Goal: Transaction & Acquisition: Book appointment/travel/reservation

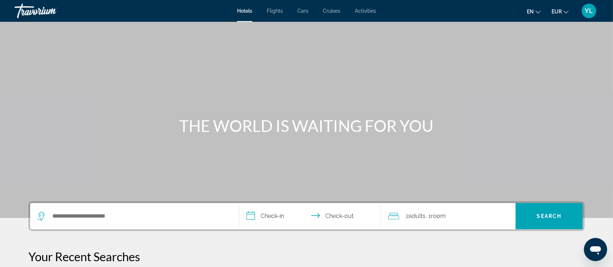
click at [372, 15] on div "Hotels Flights Cars Cruises Activities Hotels Flights Cars Cruises Activities e…" at bounding box center [306, 10] width 613 height 19
click at [367, 11] on span "Activities" at bounding box center [365, 11] width 21 height 6
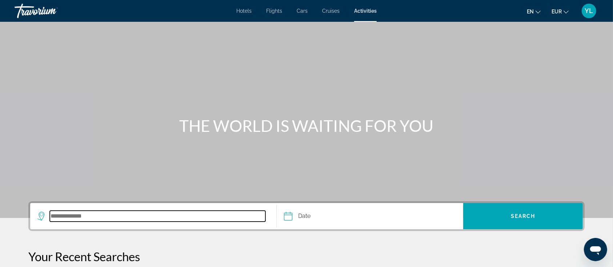
click at [78, 218] on input "Search destination" at bounding box center [158, 216] width 216 height 11
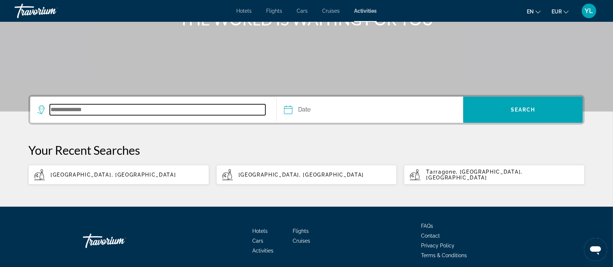
scroll to position [134, 0]
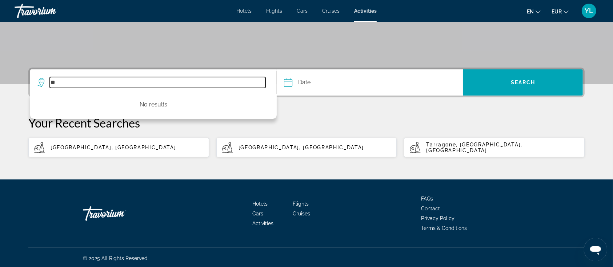
type input "*"
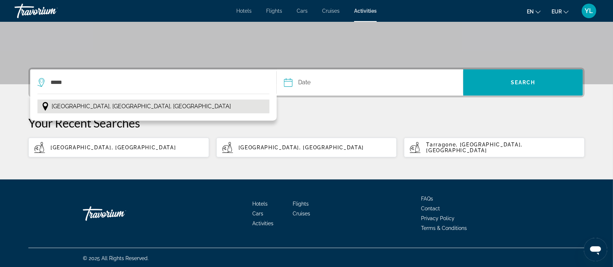
click at [142, 110] on button "[GEOGRAPHIC_DATA], [GEOGRAPHIC_DATA], [GEOGRAPHIC_DATA]" at bounding box center [153, 107] width 232 height 14
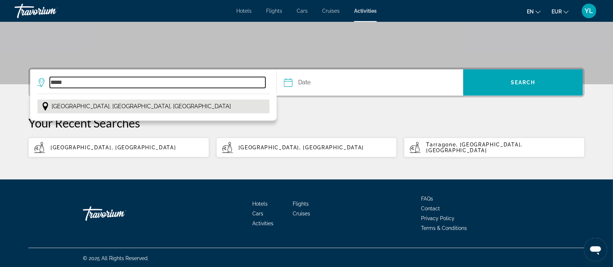
type input "**********"
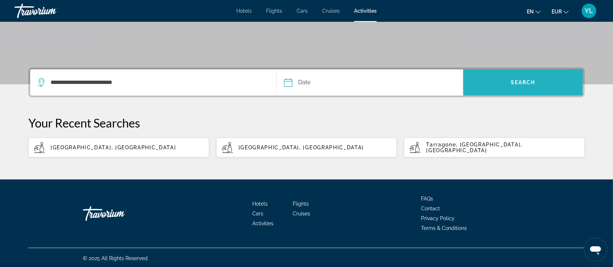
click at [482, 87] on span "Search" at bounding box center [523, 82] width 120 height 17
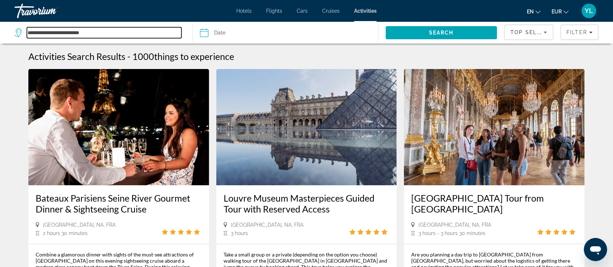
drag, startPoint x: 104, startPoint y: 28, endPoint x: 0, endPoint y: 32, distance: 103.7
click at [0, 32] on app-activities-destinations-search "**********" at bounding box center [96, 33] width 193 height 22
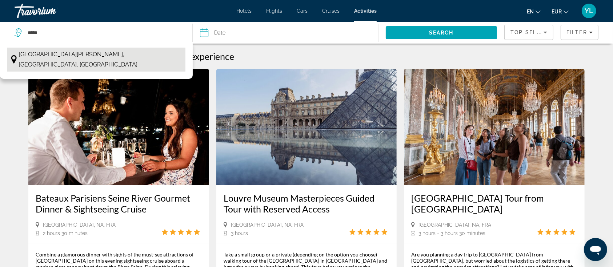
click at [69, 52] on span "[GEOGRAPHIC_DATA][PERSON_NAME], [GEOGRAPHIC_DATA], [GEOGRAPHIC_DATA]" at bounding box center [100, 59] width 163 height 20
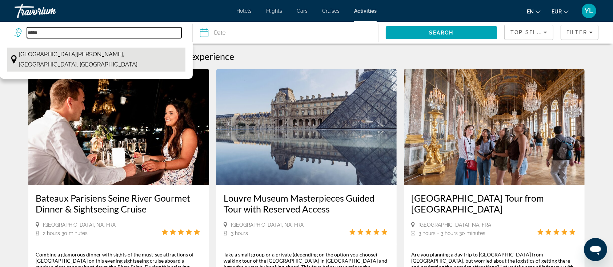
type input "**********"
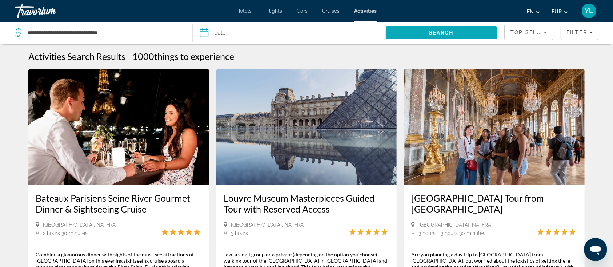
click at [409, 33] on span "Search" at bounding box center [442, 32] width 112 height 17
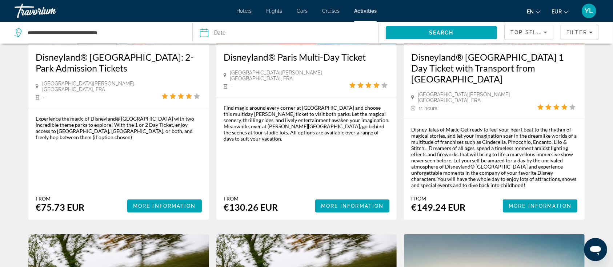
scroll to position [141, 0]
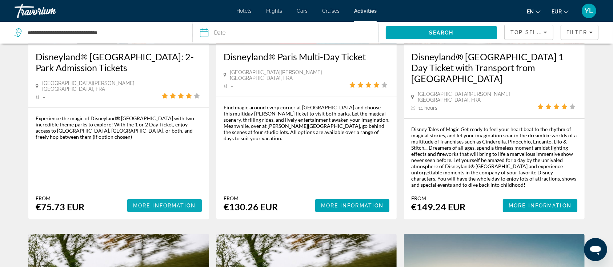
click at [148, 203] on span "More Information" at bounding box center [164, 206] width 63 height 6
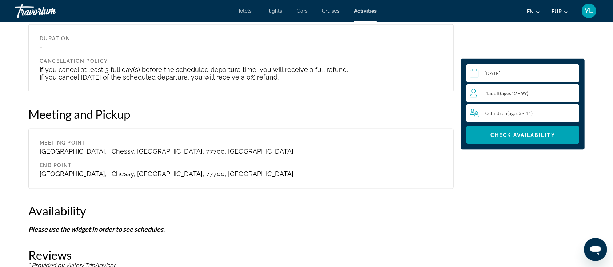
scroll to position [999, 0]
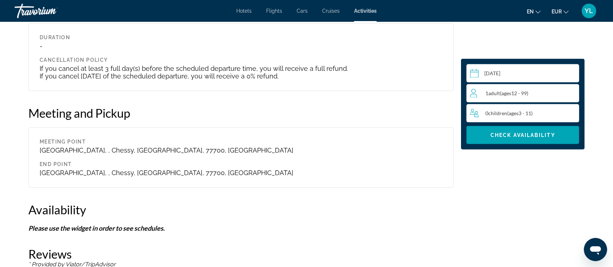
click at [503, 94] on span "ages" at bounding box center [506, 93] width 10 height 6
click at [517, 92] on icon "Increment adults" at bounding box center [572, 93] width 7 height 9
click at [517, 75] on input "Main content" at bounding box center [524, 74] width 116 height 20
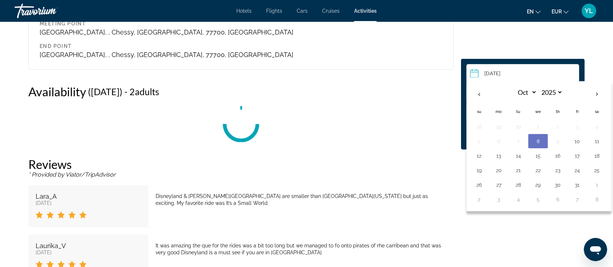
scroll to position [1141, 0]
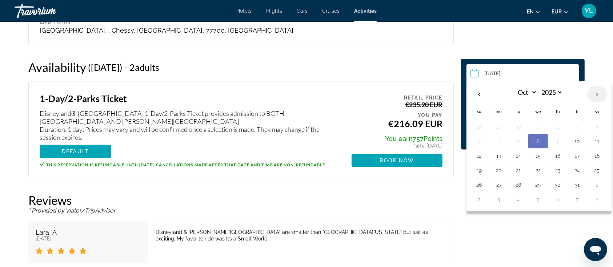
click at [517, 93] on th "Next month" at bounding box center [597, 95] width 20 height 16
select select "**"
click at [517, 164] on td "21" at bounding box center [577, 170] width 20 height 15
click at [517, 167] on button "21" at bounding box center [577, 170] width 12 height 10
type input "**********"
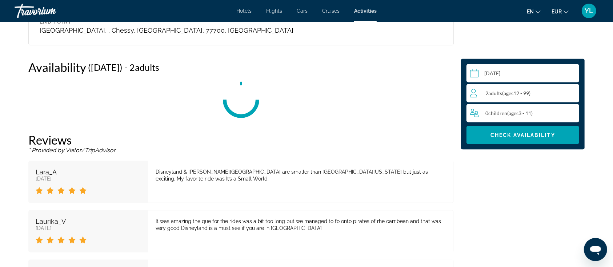
click at [506, 113] on span "Children" at bounding box center [497, 113] width 19 height 6
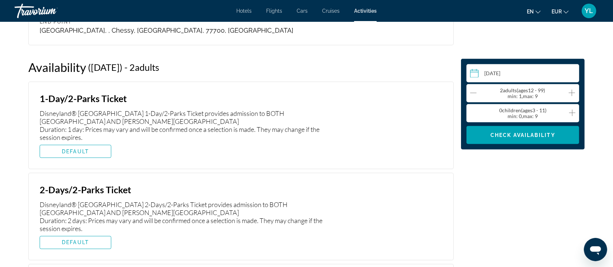
click at [517, 113] on div "0 Child Children ( ages [DEMOGRAPHIC_DATA]) min : 0, max : 9" at bounding box center [524, 114] width 109 height 12
click at [517, 113] on icon "Increment children" at bounding box center [572, 113] width 7 height 9
click at [517, 136] on span "Check Availability" at bounding box center [522, 135] width 65 height 6
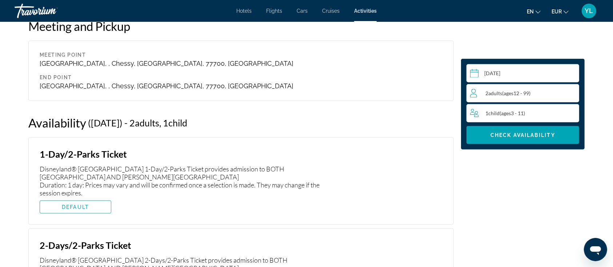
scroll to position [1086, 0]
click at [84, 204] on span "DEFAULT" at bounding box center [75, 207] width 27 height 6
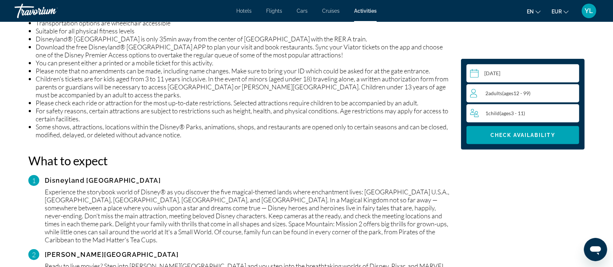
scroll to position [626, 0]
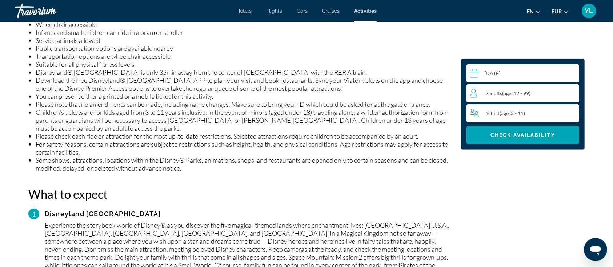
click at [237, 12] on span "Hotels" at bounding box center [243, 11] width 15 height 6
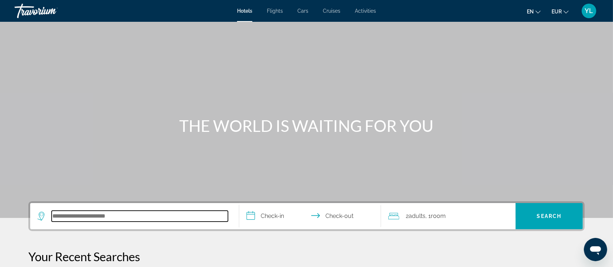
click at [122, 216] on input "Search hotel destination" at bounding box center [140, 216] width 176 height 11
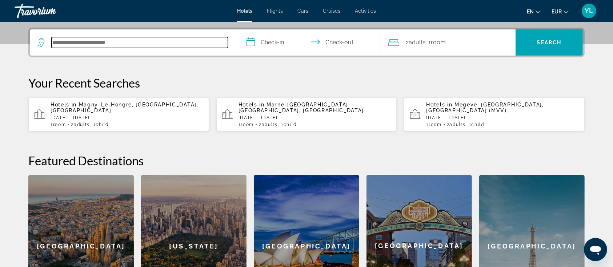
scroll to position [177, 0]
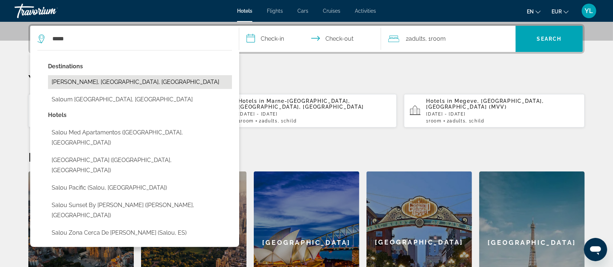
click at [107, 80] on button "[PERSON_NAME], [GEOGRAPHIC_DATA], [GEOGRAPHIC_DATA]" at bounding box center [140, 82] width 184 height 14
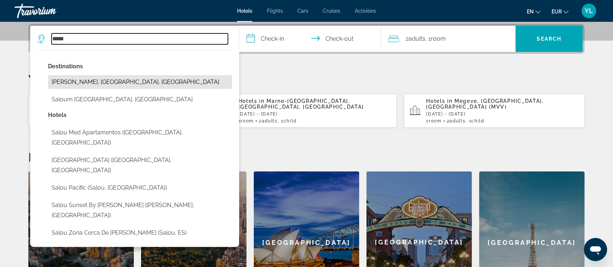
type input "**********"
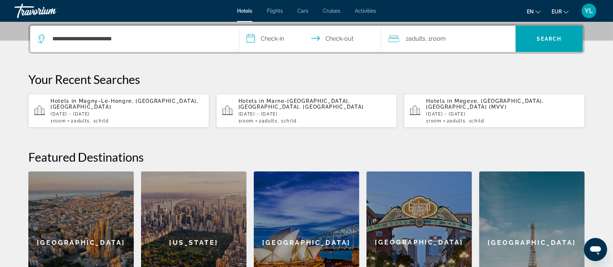
click at [281, 39] on input "**********" at bounding box center [311, 40] width 145 height 28
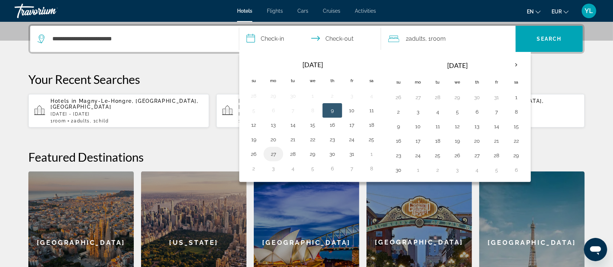
click at [273, 153] on button "27" at bounding box center [274, 154] width 12 height 10
click at [293, 153] on button "28" at bounding box center [293, 154] width 12 height 10
type input "**********"
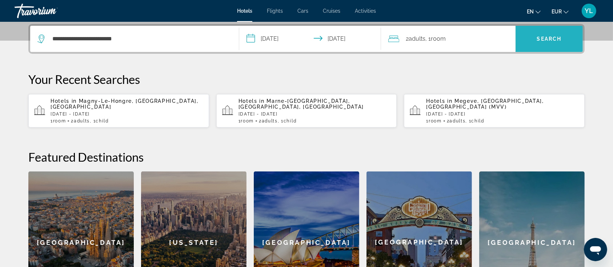
click at [517, 40] on span "Search" at bounding box center [549, 39] width 25 height 6
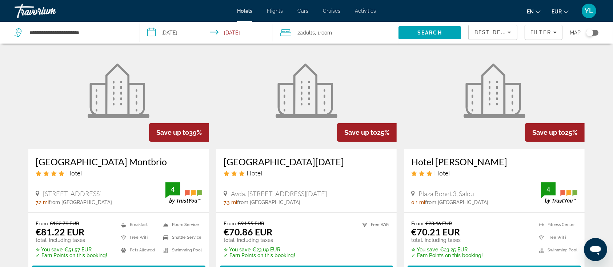
scroll to position [37, 0]
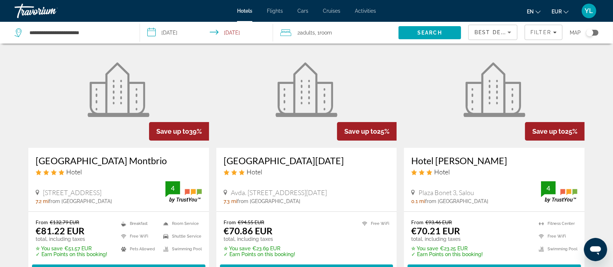
click at [517, 34] on div "Toggle map" at bounding box center [589, 32] width 7 height 7
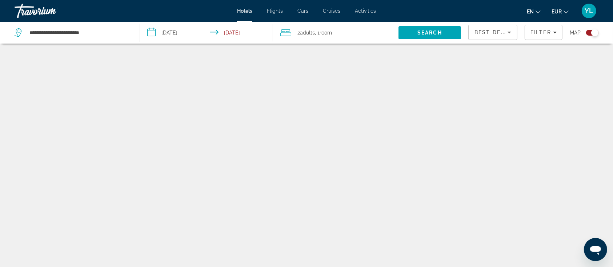
scroll to position [44, 0]
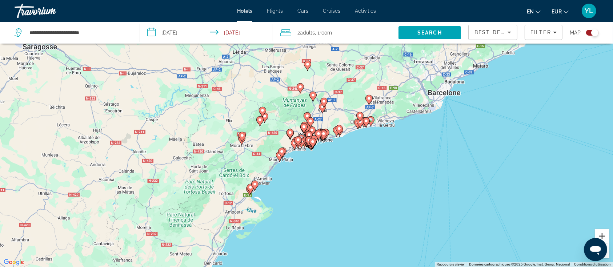
click at [517, 222] on button "Zoom avant" at bounding box center [602, 236] width 15 height 15
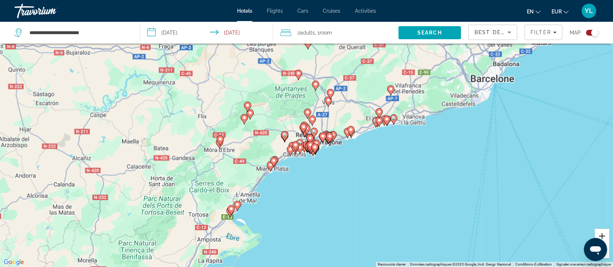
click at [517, 222] on button "Zoom avant" at bounding box center [602, 236] width 15 height 15
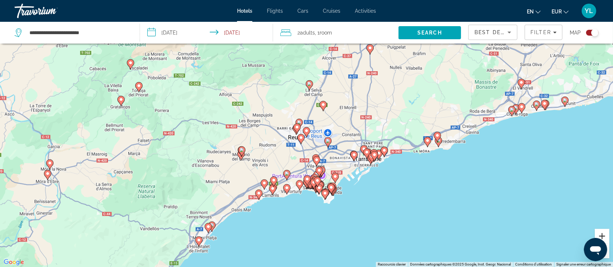
click at [517, 222] on button "Zoom avant" at bounding box center [602, 236] width 15 height 15
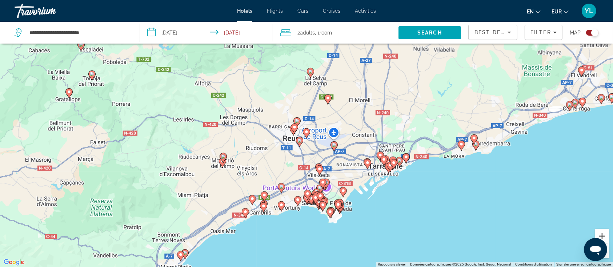
click at [517, 222] on button "Zoom avant" at bounding box center [602, 236] width 15 height 15
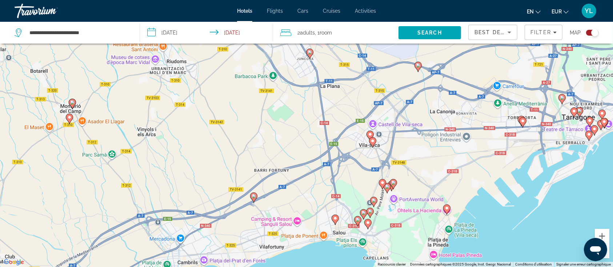
drag, startPoint x: 420, startPoint y: 226, endPoint x: 444, endPoint y: 103, distance: 125.5
click at [444, 103] on div "Pour activer le glissement avec le clavier, appuyez sur Alt+Entrée. Une fois ce…" at bounding box center [306, 133] width 613 height 267
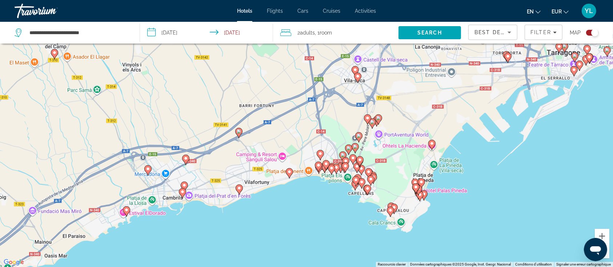
drag, startPoint x: 483, startPoint y: 212, endPoint x: 467, endPoint y: 146, distance: 67.7
click at [467, 146] on div "Pour activer le glissement avec le clavier, appuyez sur Alt+Entrée. Une fois ce…" at bounding box center [306, 133] width 613 height 267
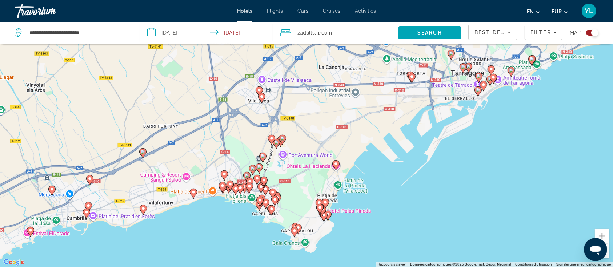
drag, startPoint x: 519, startPoint y: 106, endPoint x: 418, endPoint y: 122, distance: 101.5
click at [410, 127] on div "Pour activer le glissement avec le clavier, appuyez sur Alt+Entrée. Une fois ce…" at bounding box center [306, 133] width 613 height 267
click at [510, 68] on image "Main content" at bounding box center [511, 70] width 4 height 4
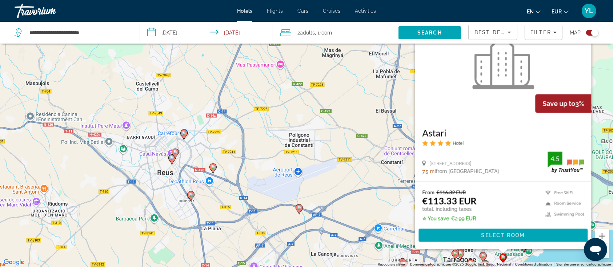
click at [517, 76] on div "Pour activer le glissement avec le clavier, appuyez sur Alt+Entrée. Une fois ce…" at bounding box center [306, 133] width 613 height 267
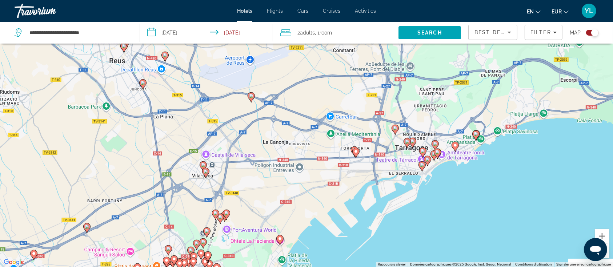
drag, startPoint x: 505, startPoint y: 215, endPoint x: 449, endPoint y: 89, distance: 138.5
click at [449, 89] on div "Pour activer le glissement avec le clavier, appuyez sur Alt+Entrée. Une fois ce…" at bounding box center [306, 133] width 613 height 267
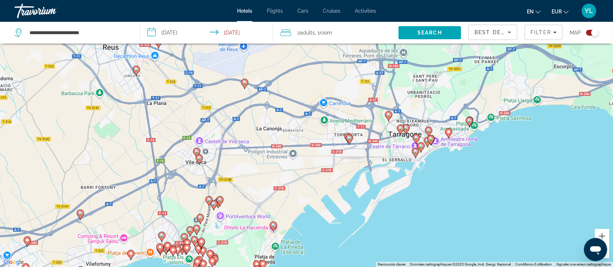
click at [450, 130] on image "Main content" at bounding box center [448, 132] width 4 height 4
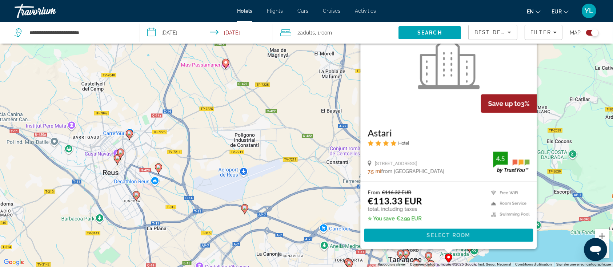
click at [517, 148] on div "Pour activer le glissement avec le clavier, appuyez sur Alt+Entrée. Une fois ce…" at bounding box center [306, 133] width 613 height 267
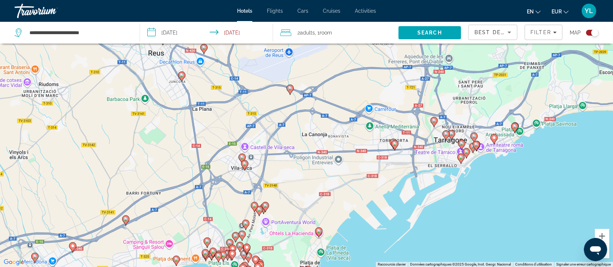
drag, startPoint x: 454, startPoint y: 212, endPoint x: 502, endPoint y: 79, distance: 141.0
click at [502, 79] on div "Pour activer le glissement avec le clavier, appuyez sur Alt+Entrée. Une fois ce…" at bounding box center [306, 133] width 613 height 267
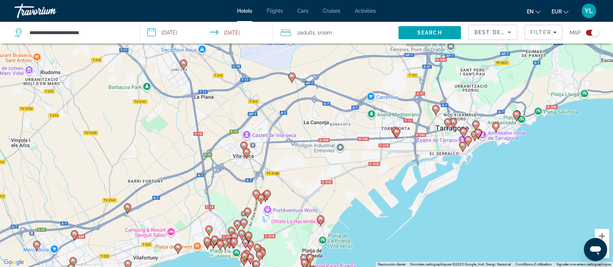
click at [517, 36] on div "Toggle map" at bounding box center [594, 32] width 7 height 7
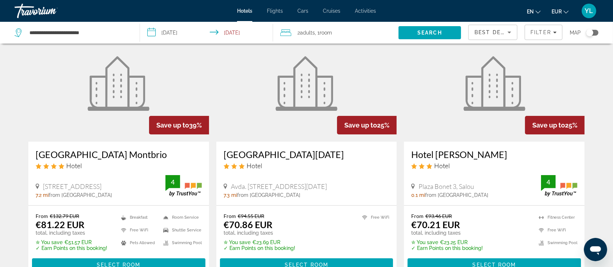
scroll to position [51, 0]
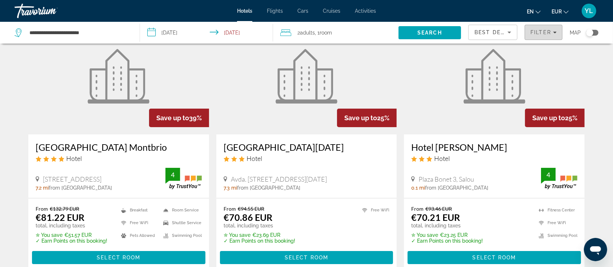
click at [517, 27] on span "Filters" at bounding box center [543, 32] width 37 height 17
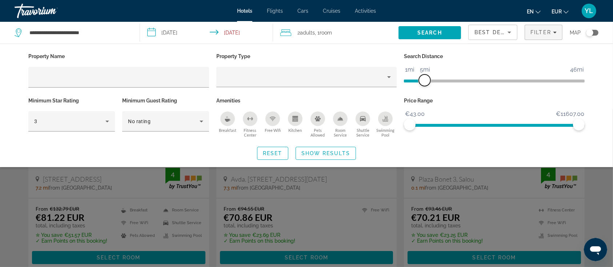
drag, startPoint x: 516, startPoint y: 77, endPoint x: 426, endPoint y: 82, distance: 90.7
click at [426, 82] on span "ngx-slider" at bounding box center [425, 81] width 12 height 12
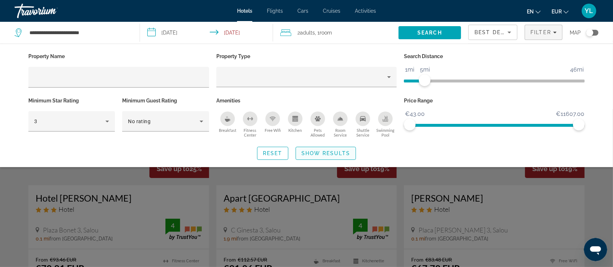
click at [302, 152] on span "Show Results" at bounding box center [325, 153] width 49 height 6
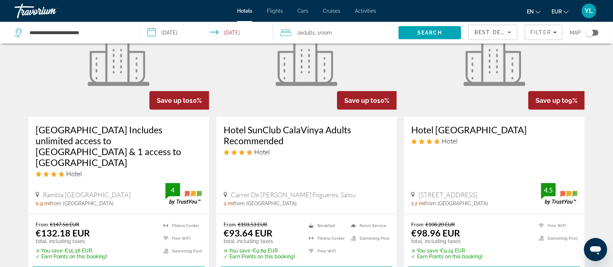
scroll to position [337, 0]
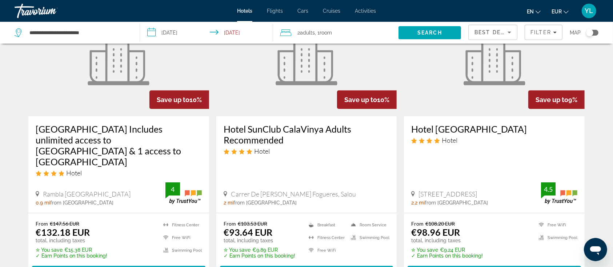
drag, startPoint x: 181, startPoint y: 178, endPoint x: 214, endPoint y: 185, distance: 33.9
click at [214, 185] on app-hotels-search-item "Save up to 10% Hotel SunClub CalaVinya Adults Recommended Hotel Carrer De [PERS…" at bounding box center [307, 143] width 188 height 286
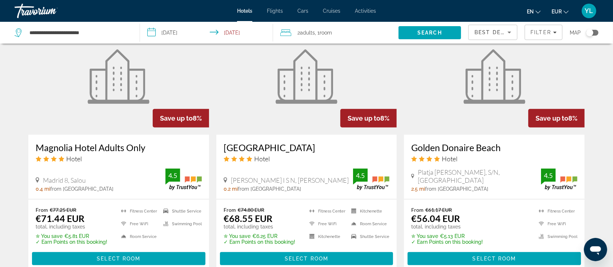
scroll to position [618, 0]
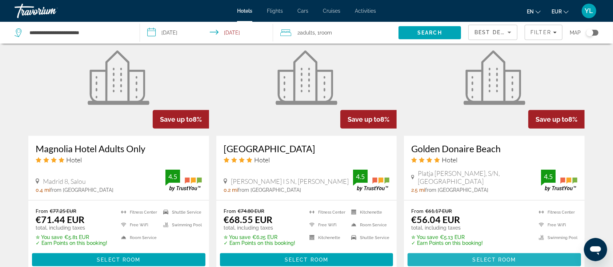
click at [449, 222] on span "Main content" at bounding box center [493, 259] width 173 height 17
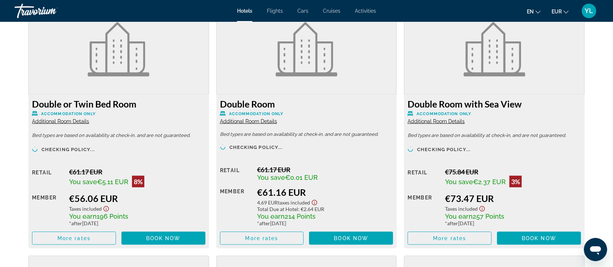
scroll to position [1026, 0]
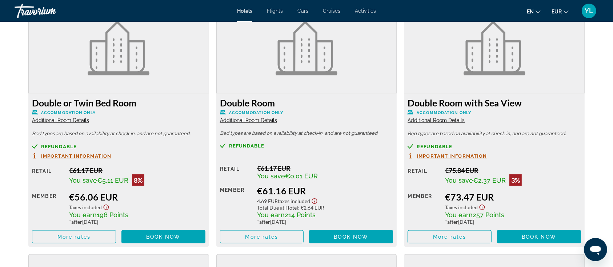
click at [91, 150] on div "Refundable Important Information" at bounding box center [118, 151] width 173 height 15
click at [84, 156] on span "Important Information" at bounding box center [76, 156] width 70 height 5
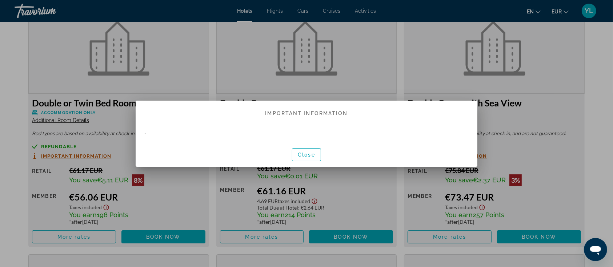
scroll to position [0, 0]
click at [310, 157] on span "Close" at bounding box center [306, 155] width 17 height 6
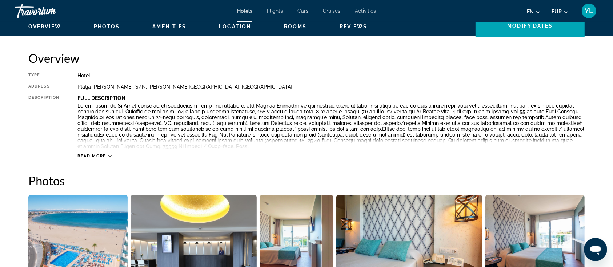
scroll to position [225, 0]
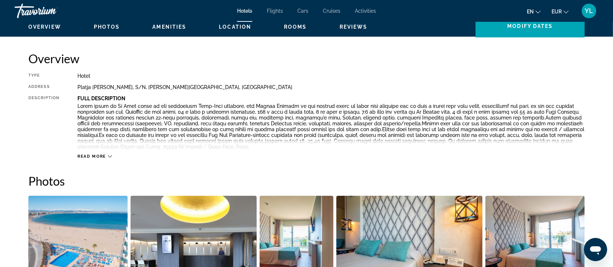
click at [104, 157] on span "Read more" at bounding box center [91, 156] width 29 height 5
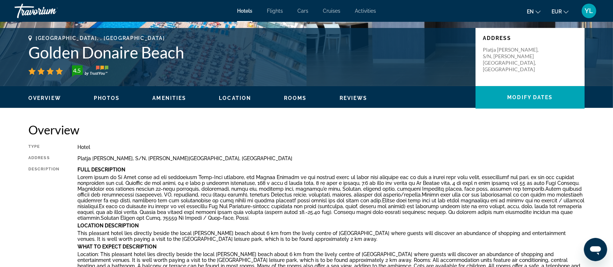
scroll to position [153, 0]
